Goal: Transaction & Acquisition: Purchase product/service

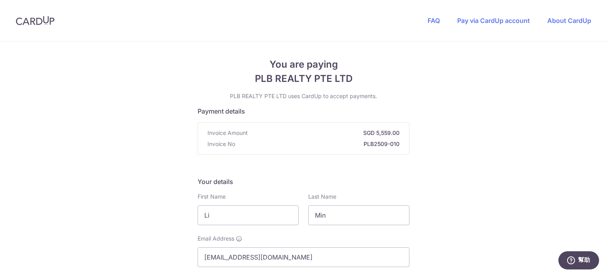
drag, startPoint x: 602, startPoint y: 71, endPoint x: 607, endPoint y: 124, distance: 53.5
click at [607, 124] on section "You are paying PLB REALTY PTE LTD PLB REALTY PTE LTD uses CardUp to accept paym…" at bounding box center [303, 157] width 607 height 233
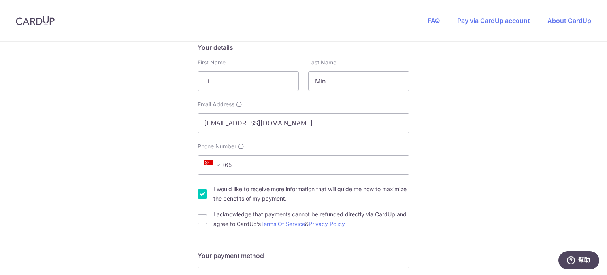
scroll to position [132, 0]
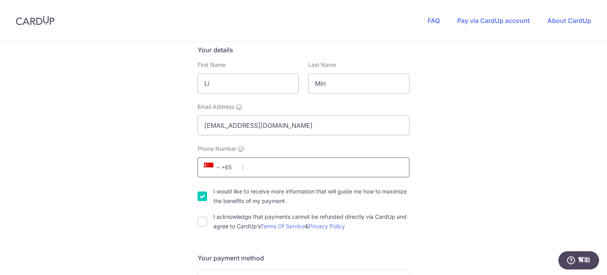
click at [288, 167] on input "Phone Number" at bounding box center [304, 167] width 212 height 20
type input "86424261"
type input "039190"
type input "[STREET_ADDRESS]"
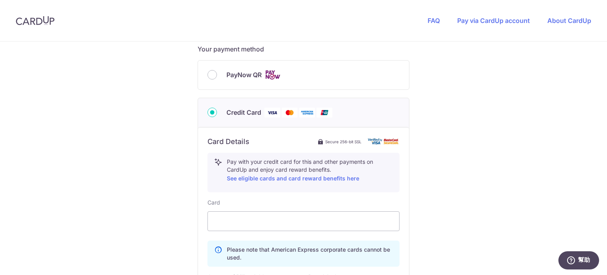
scroll to position [322, 0]
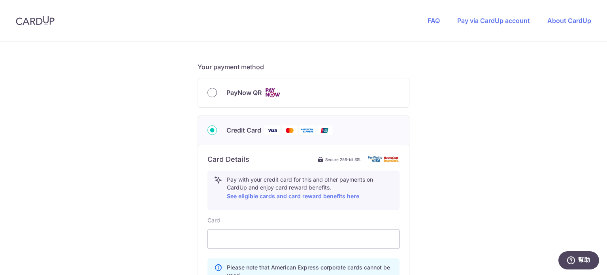
click at [211, 92] on input "PayNow QR" at bounding box center [211, 92] width 9 height 9
radio input "true"
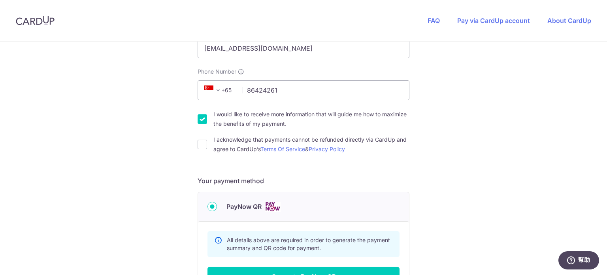
scroll to position [219, 0]
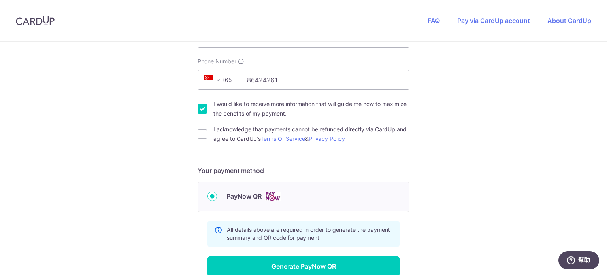
click at [202, 107] on input "I would like to receive more information that will guide me how to maximize the…" at bounding box center [202, 108] width 9 height 9
checkbox input "false"
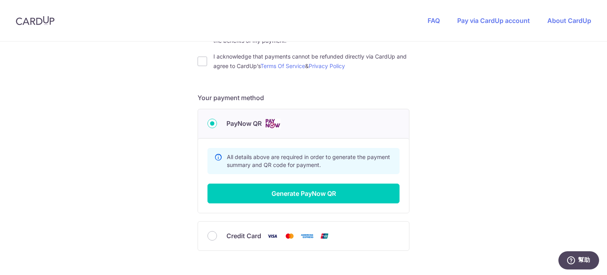
scroll to position [296, 0]
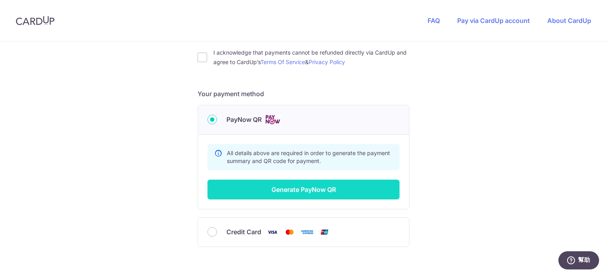
click at [314, 190] on button "Generate PayNow QR" at bounding box center [303, 189] width 192 height 20
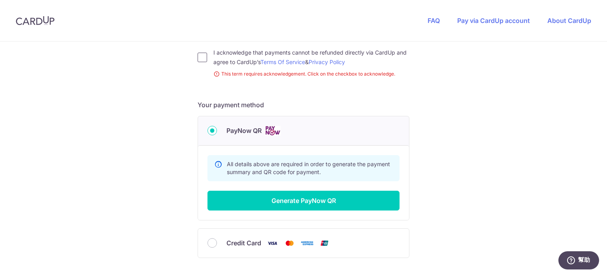
click at [202, 57] on input "I acknowledge that payments cannot be refunded directly via CardUp and agree to…" at bounding box center [202, 57] width 9 height 9
checkbox input "true"
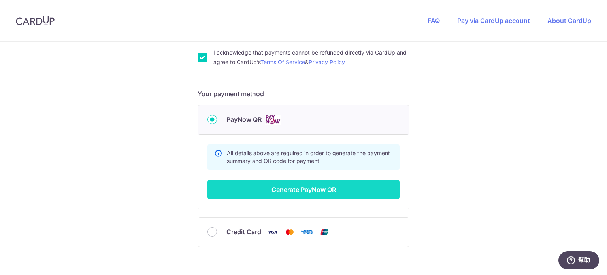
click at [326, 191] on button "Generate PayNow QR" at bounding box center [303, 189] width 192 height 20
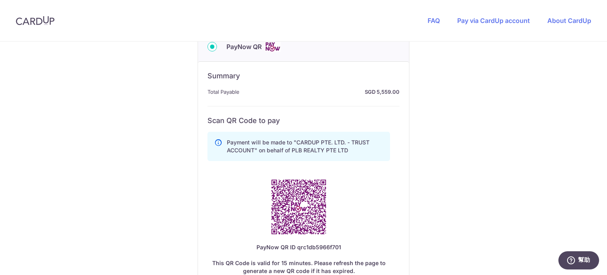
scroll to position [371, 0]
